Goal: Task Accomplishment & Management: Manage account settings

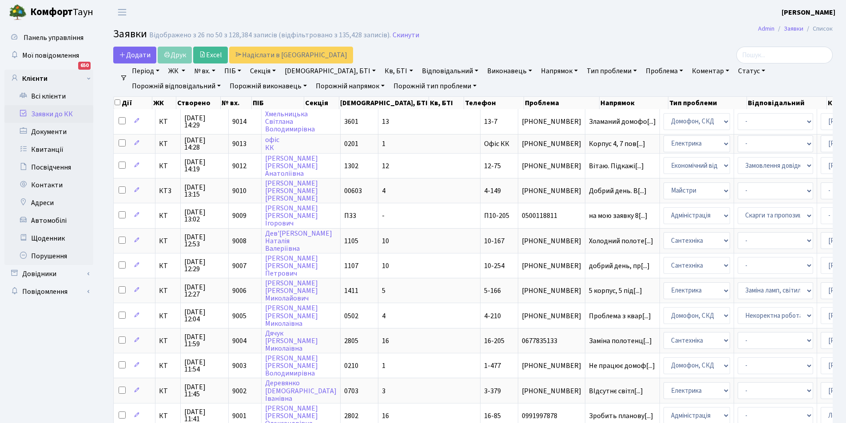
select select "25"
click at [59, 114] on link "Заявки до КК" at bounding box center [48, 114] width 89 height 18
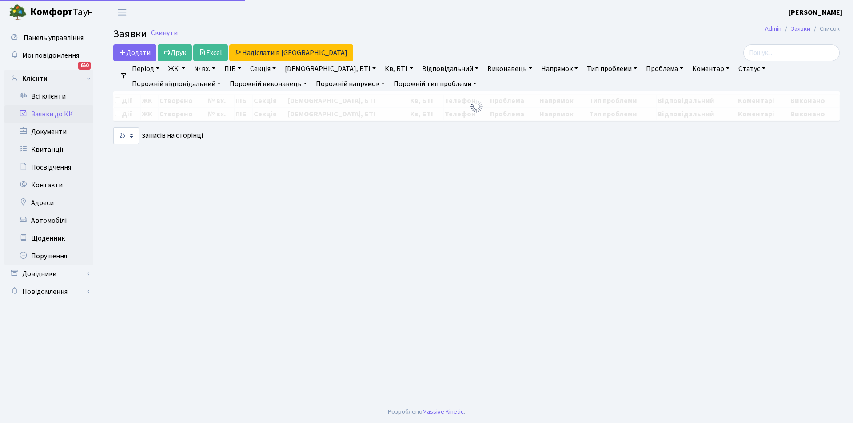
select select "25"
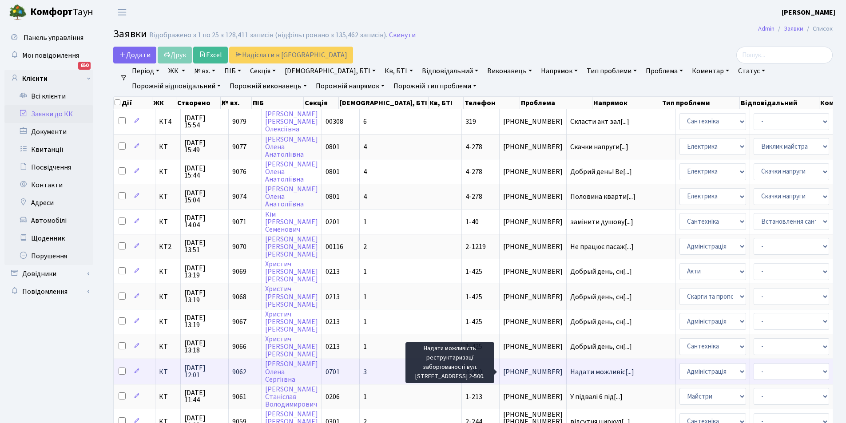
click at [570, 370] on span "Надати можливіс[...]" at bounding box center [602, 372] width 64 height 10
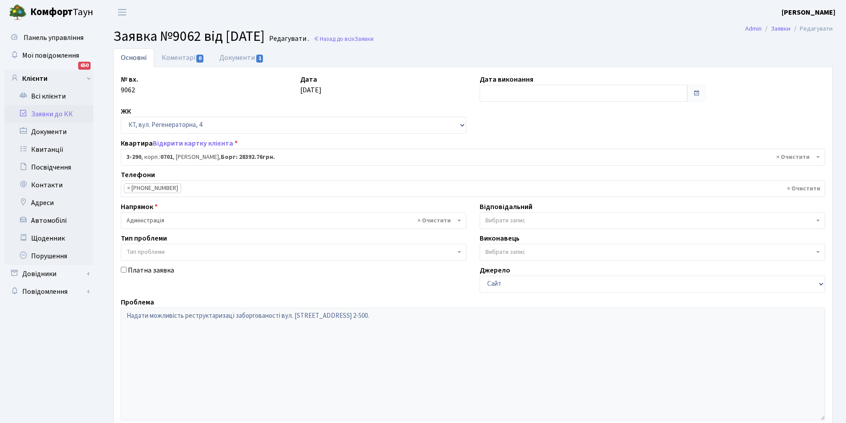
select select "1508"
click at [43, 94] on link "Всі клієнти" at bounding box center [48, 97] width 89 height 18
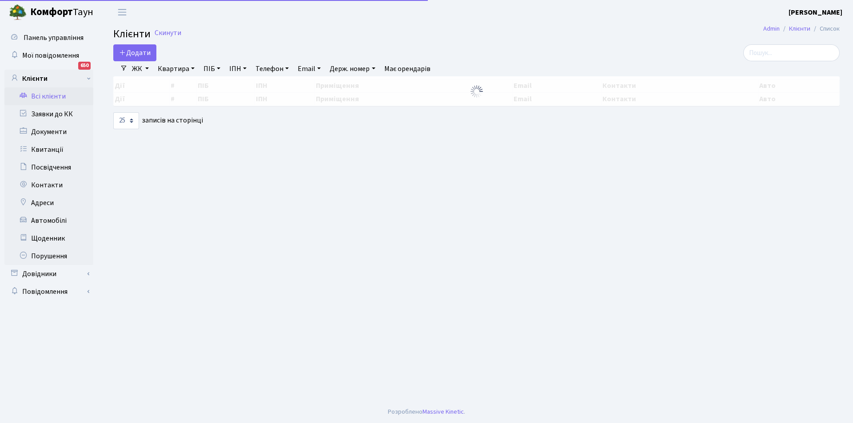
select select "25"
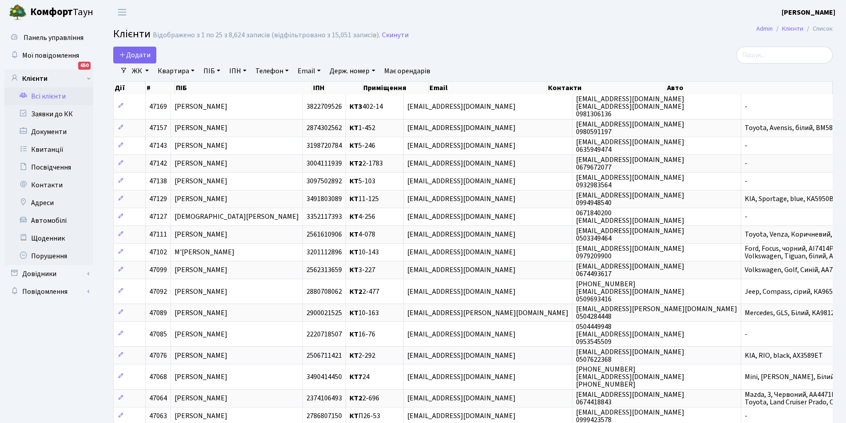
click at [44, 94] on link "Всі клієнти" at bounding box center [48, 97] width 89 height 18
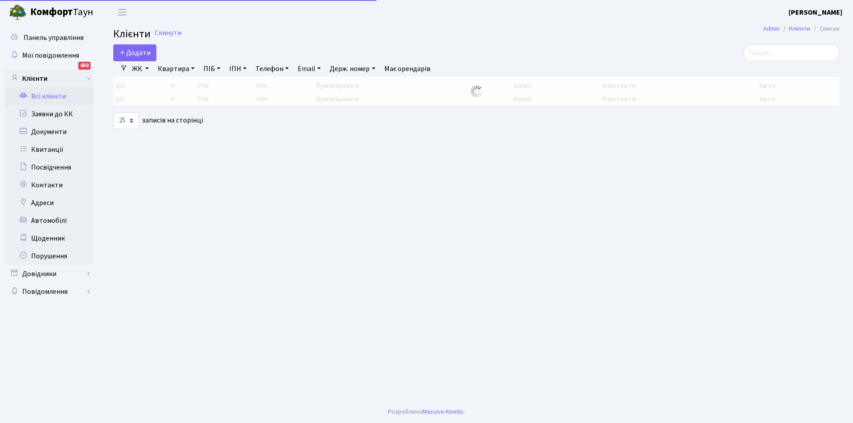
select select "25"
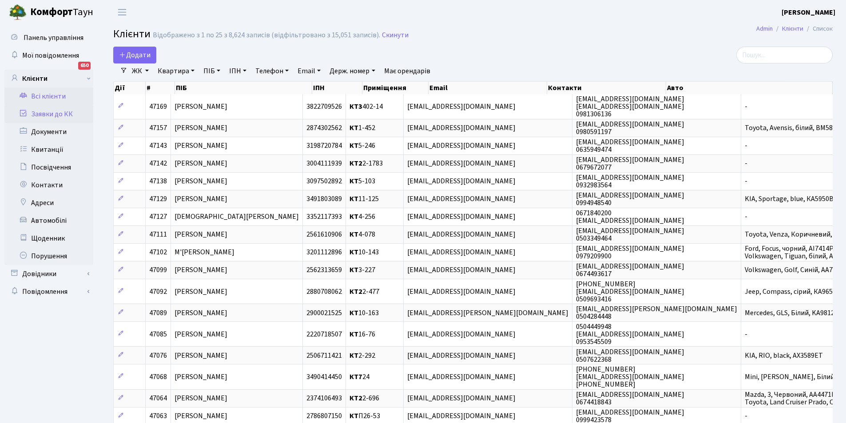
click at [54, 108] on link "Заявки до КК" at bounding box center [48, 114] width 89 height 18
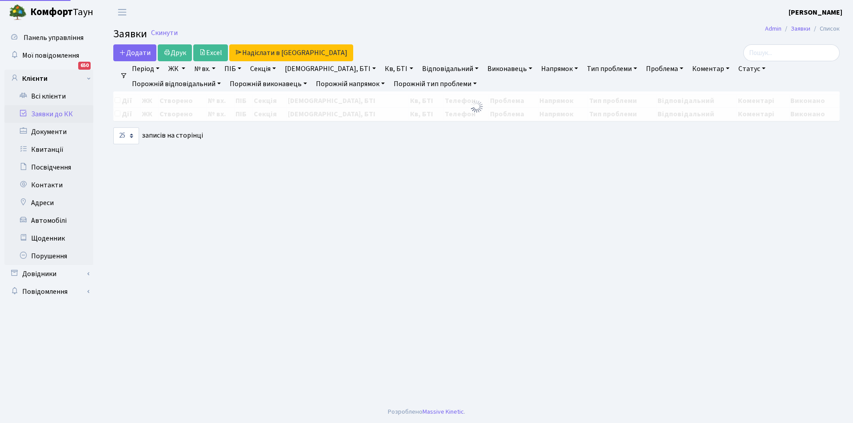
select select "25"
